Goal: Transaction & Acquisition: Purchase product/service

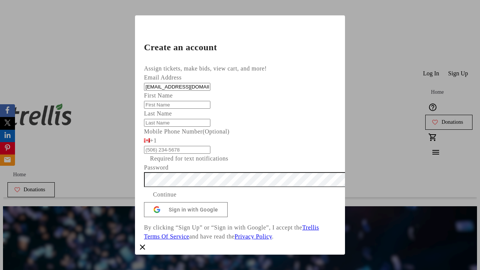
type input "[EMAIL_ADDRESS][DOMAIN_NAME]"
type input "Candida"
type input "[PERSON_NAME]"
click at [177, 199] on span "Continue" at bounding box center [165, 194] width 24 height 9
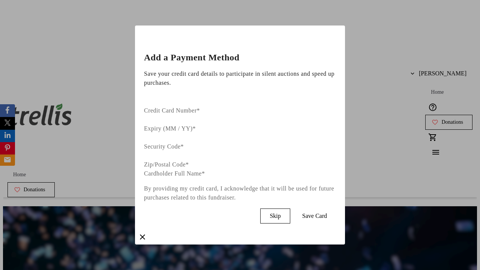
click at [280, 213] on span "Skip" at bounding box center [274, 216] width 11 height 7
click at [441, 119] on span "Donations" at bounding box center [452, 122] width 22 height 6
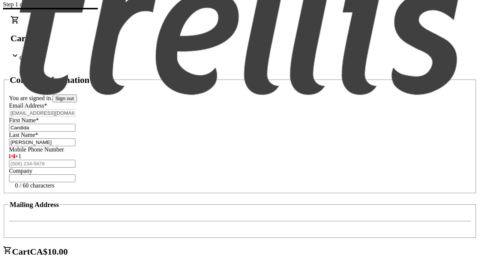
select select "BC"
select select "CA"
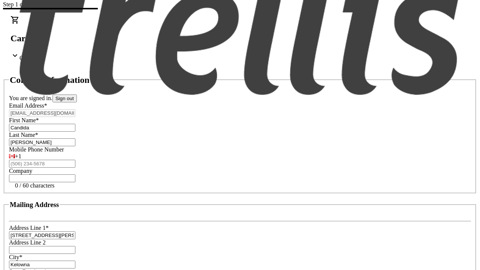
scroll to position [34, 0]
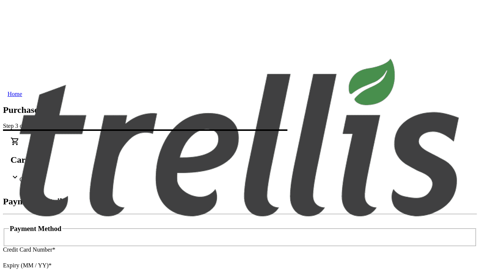
type input "V1Y 0C2"
